Goal: Information Seeking & Learning: Learn about a topic

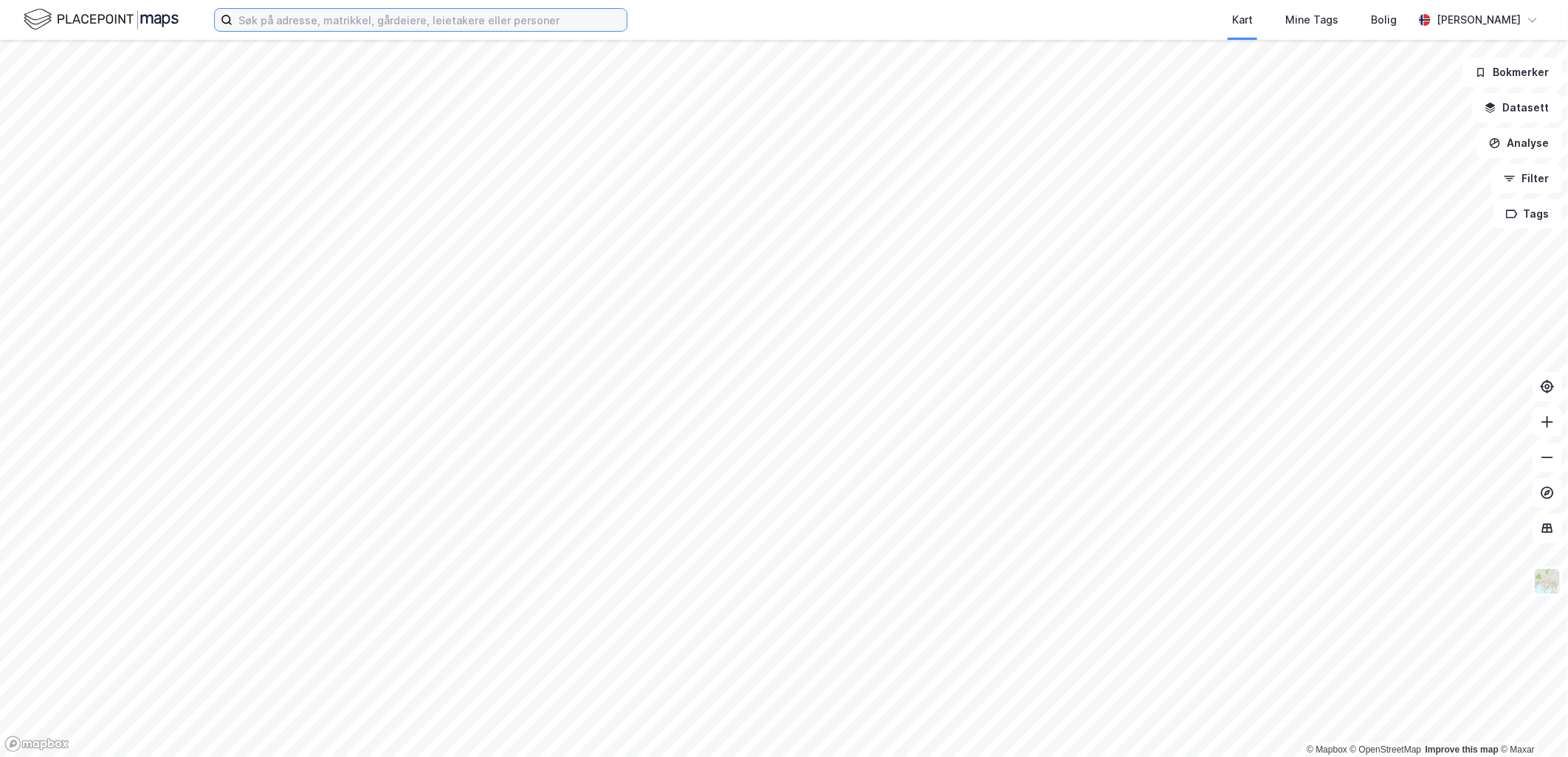
click at [404, 25] on input at bounding box center [430, 20] width 395 height 22
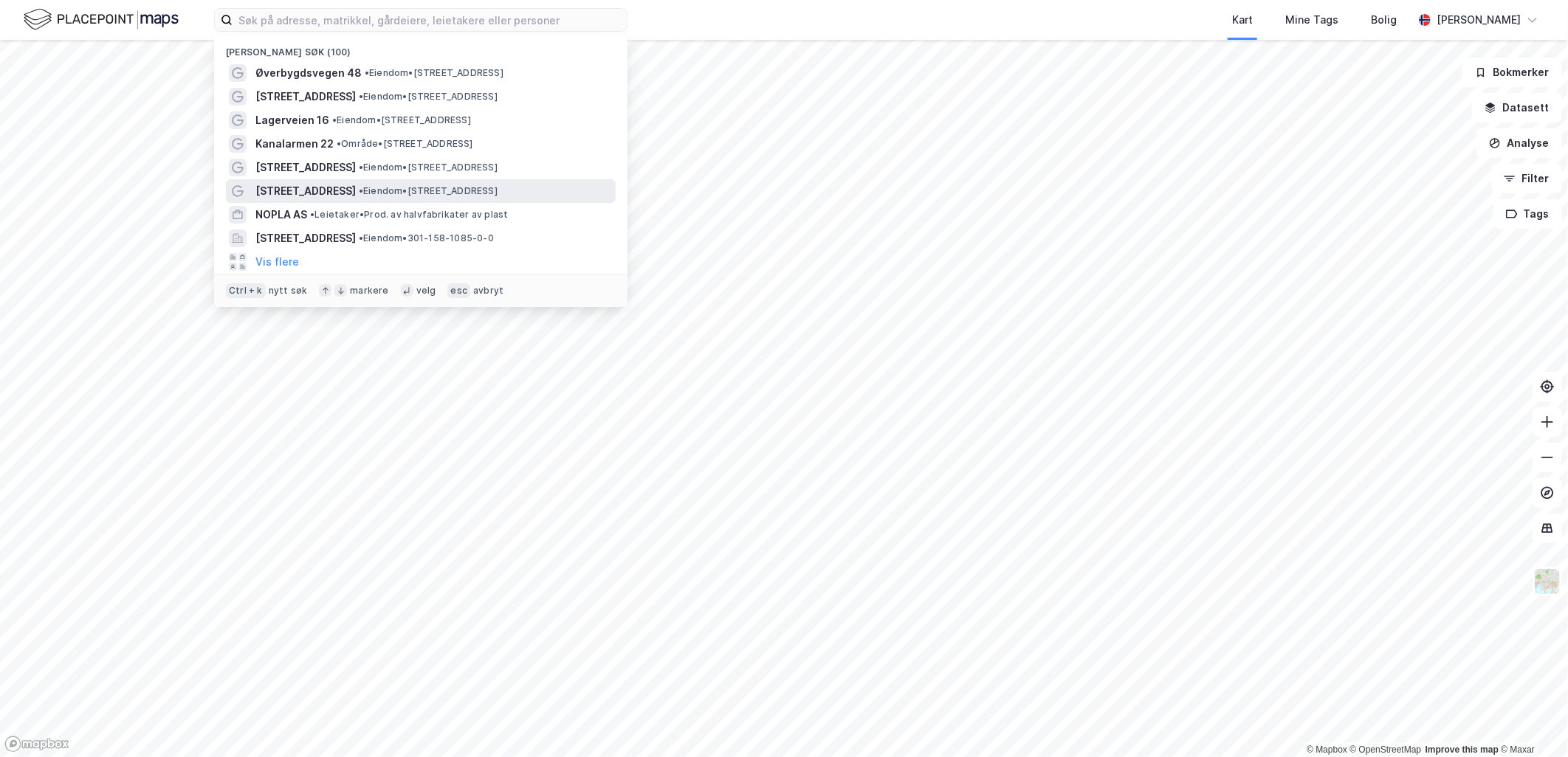
click at [356, 188] on span "[STREET_ADDRESS]" at bounding box center [305, 191] width 100 height 17
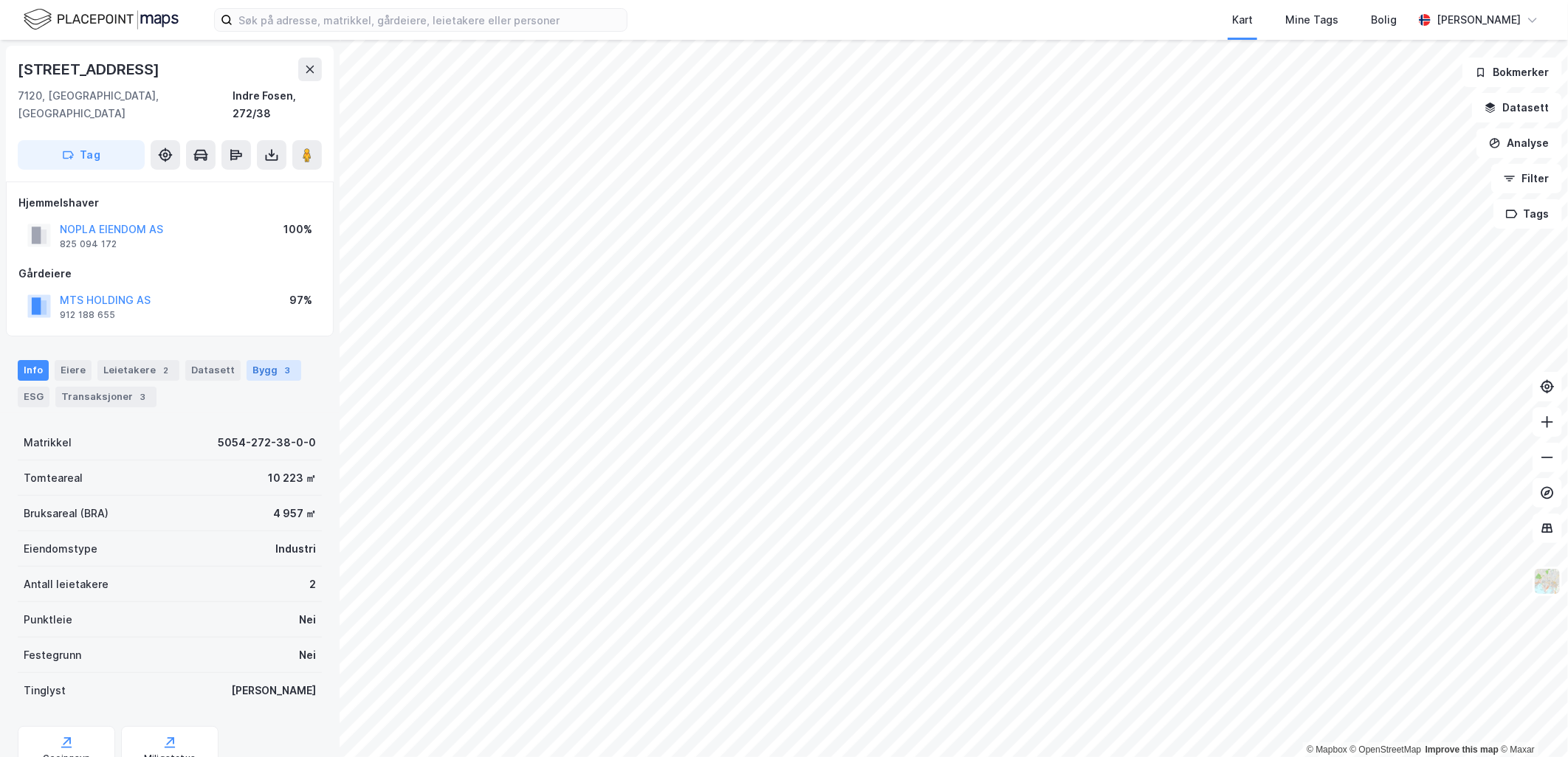
click at [266, 360] on div "Bygg 3" at bounding box center [274, 371] width 55 height 21
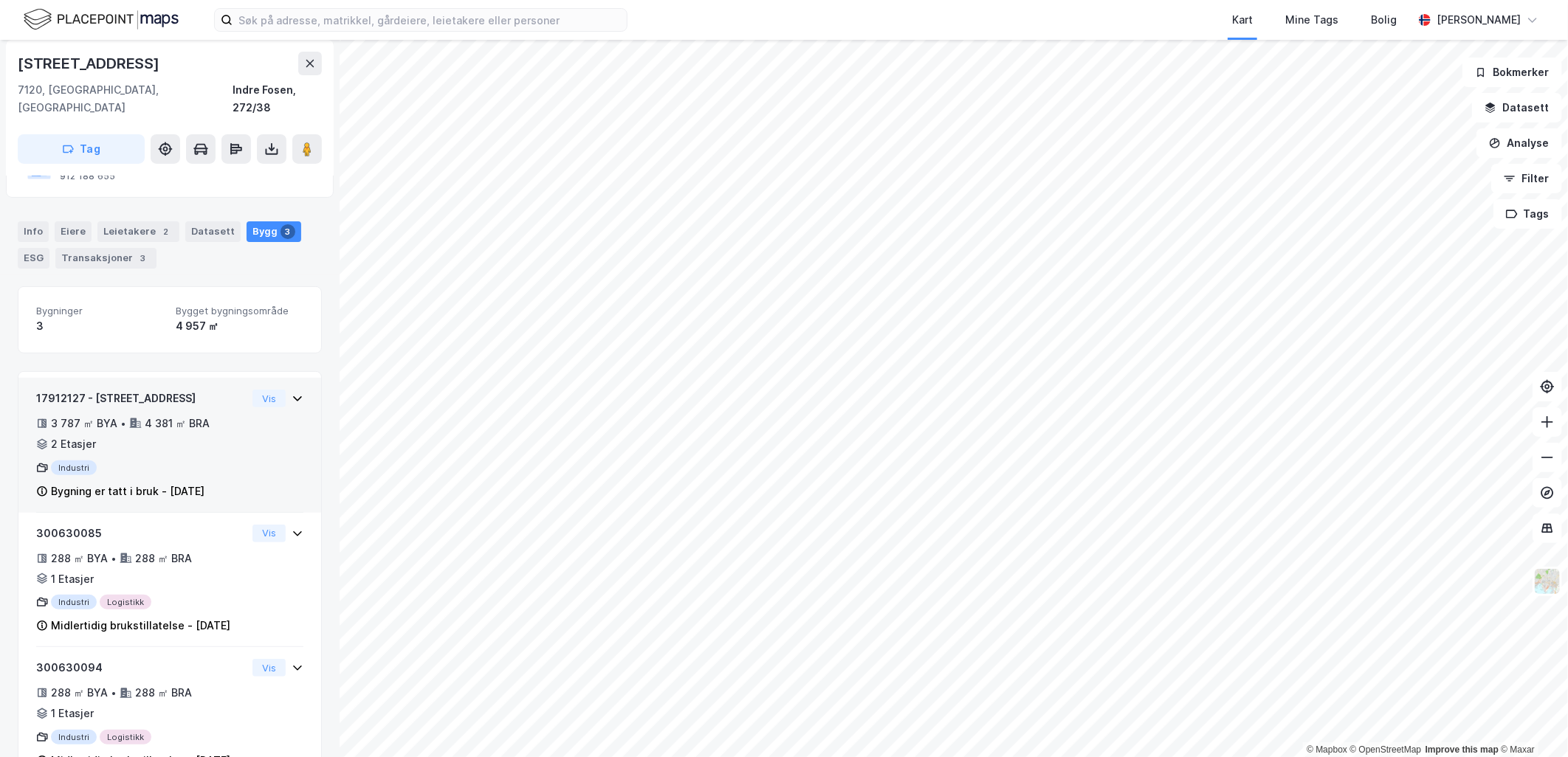
scroll to position [168, 0]
